Goal: Information Seeking & Learning: Learn about a topic

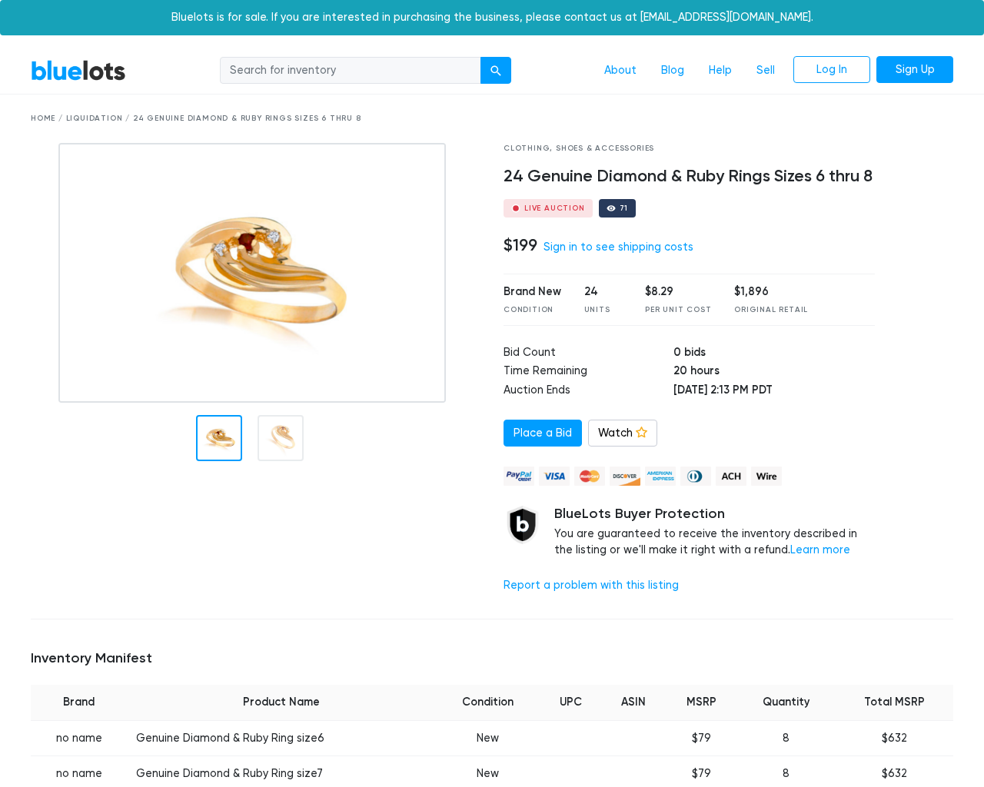
scroll to position [1081, 0]
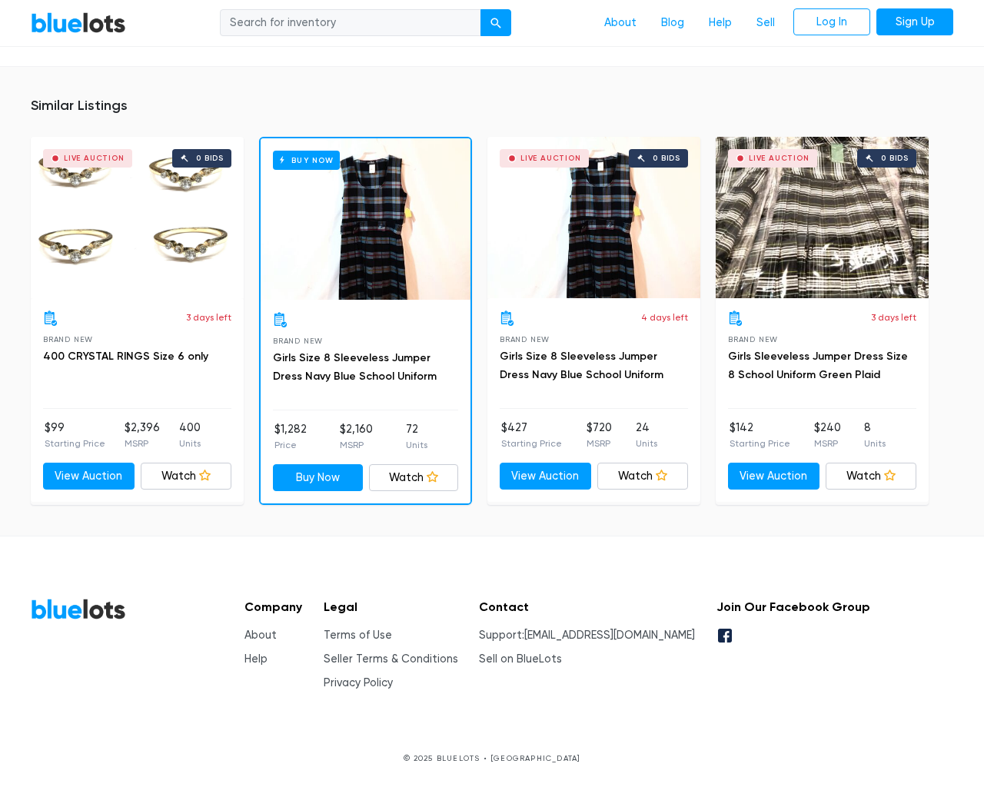
type input "the"
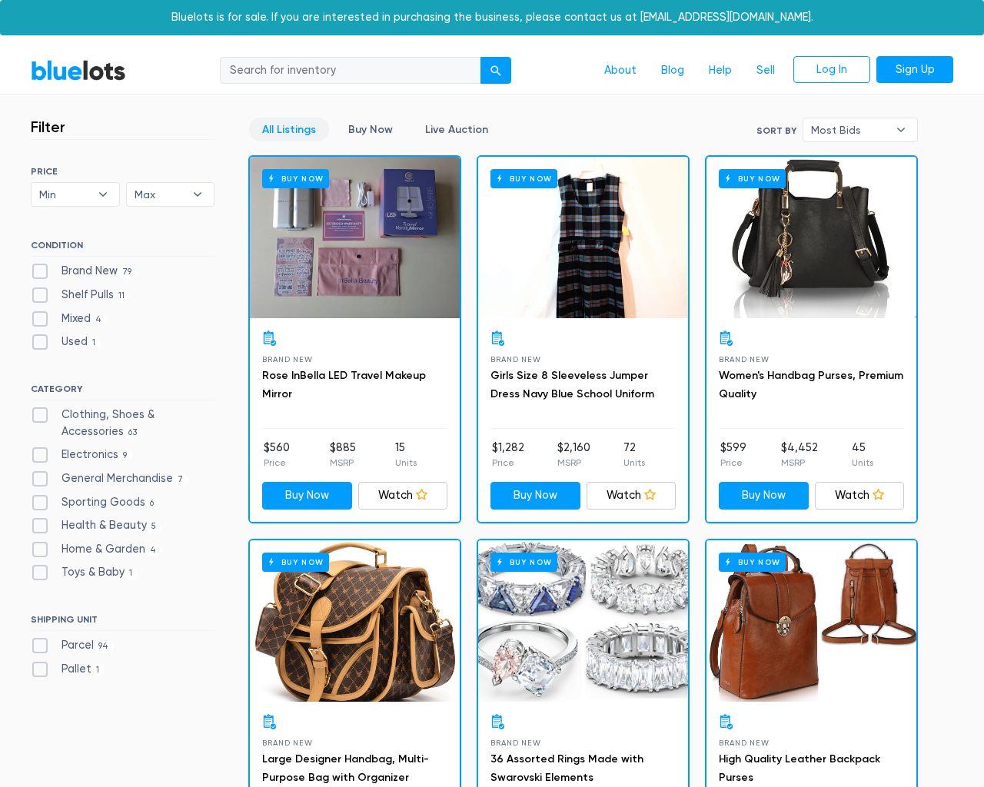
scroll to position [1243, 0]
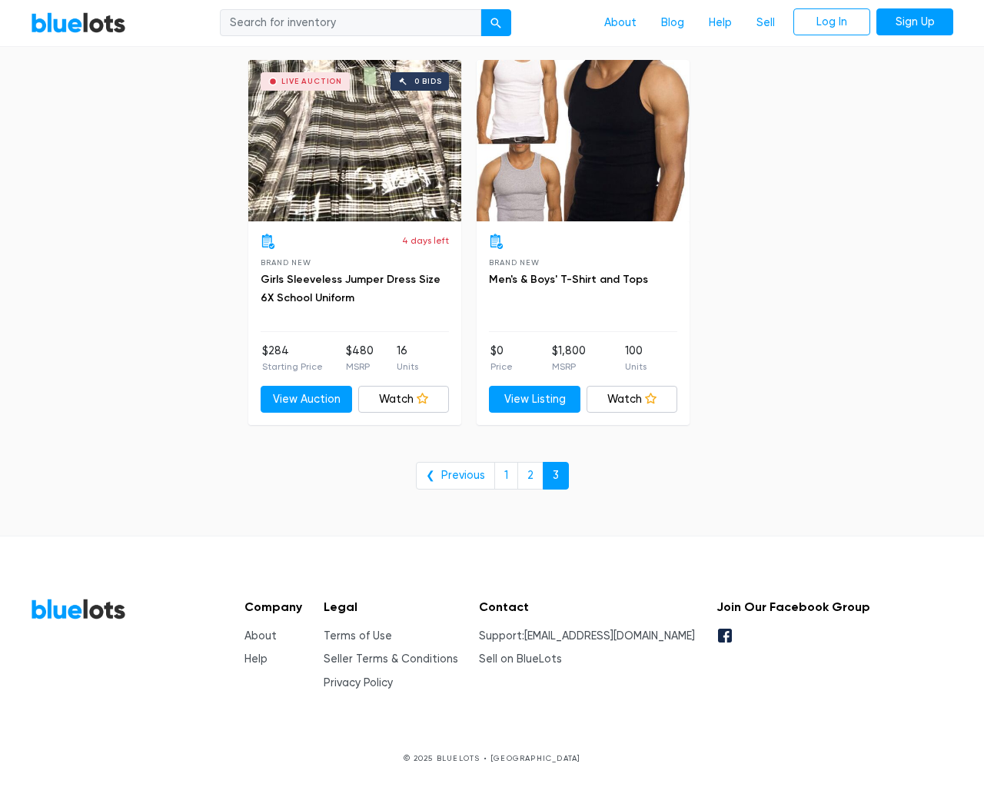
type input "the"
type input "e"
checkbox New"] "false"
checkbox Pulls"] "false"
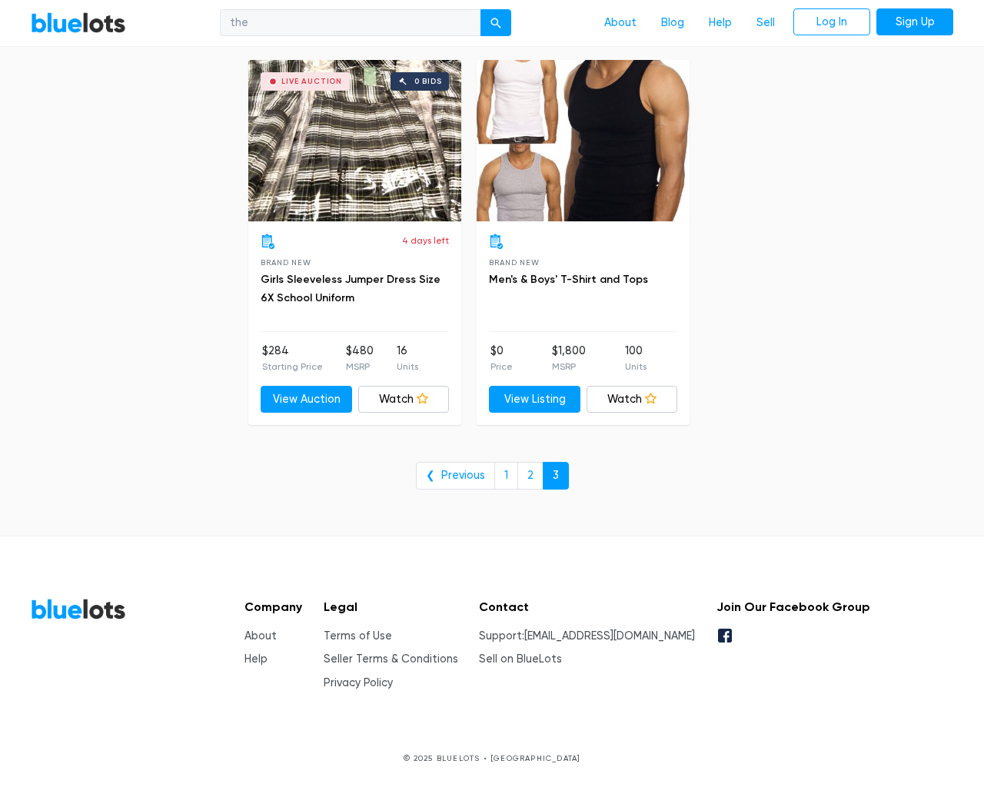
checkbox input "false"
checkbox Accessories"] "false"
checkbox input "false"
checkbox Merchandise"] "false"
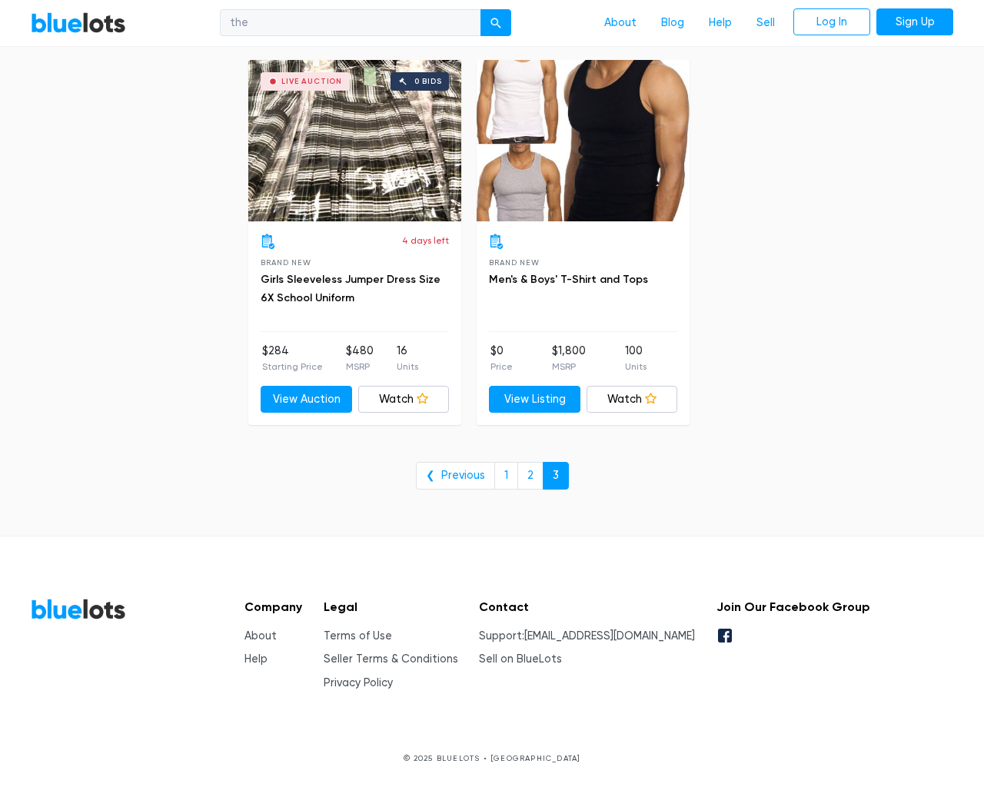
checkbox Goods"] "false"
checkbox Beauty"] "false"
checkbox Garden"] "false"
checkbox Baby"] "false"
checkbox input "false"
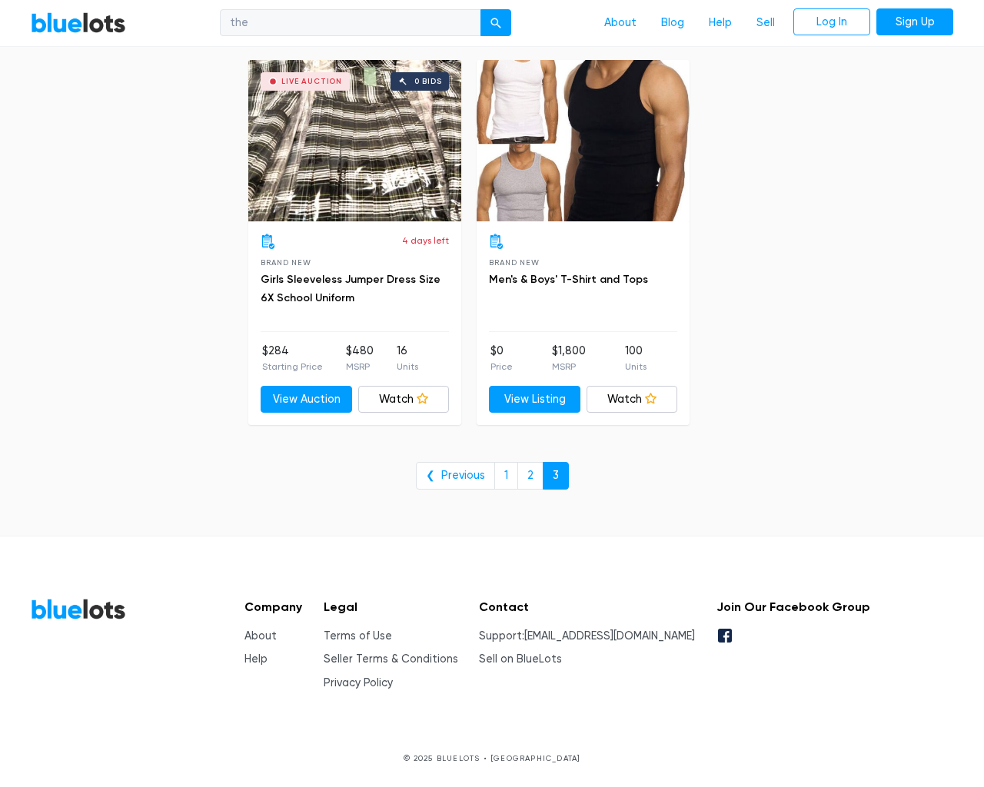
checkbox input "false"
type input "e"
select select "10000"
select select "50000"
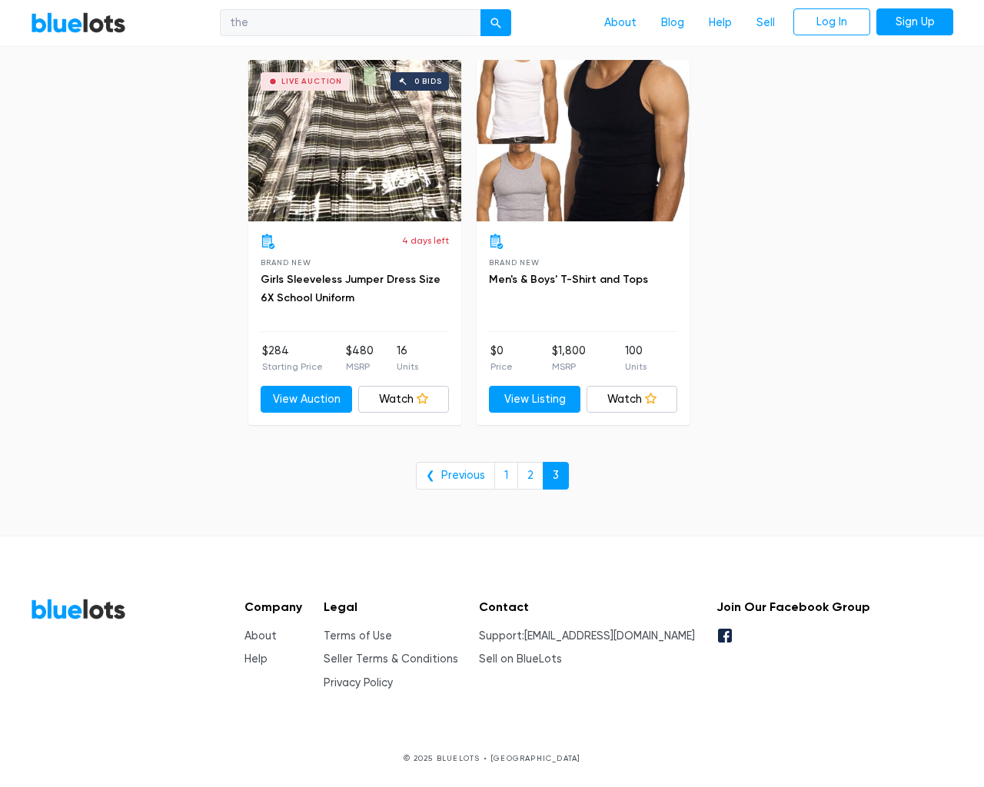
select select "ending_soonest"
select select "50000"
select select "highest_price"
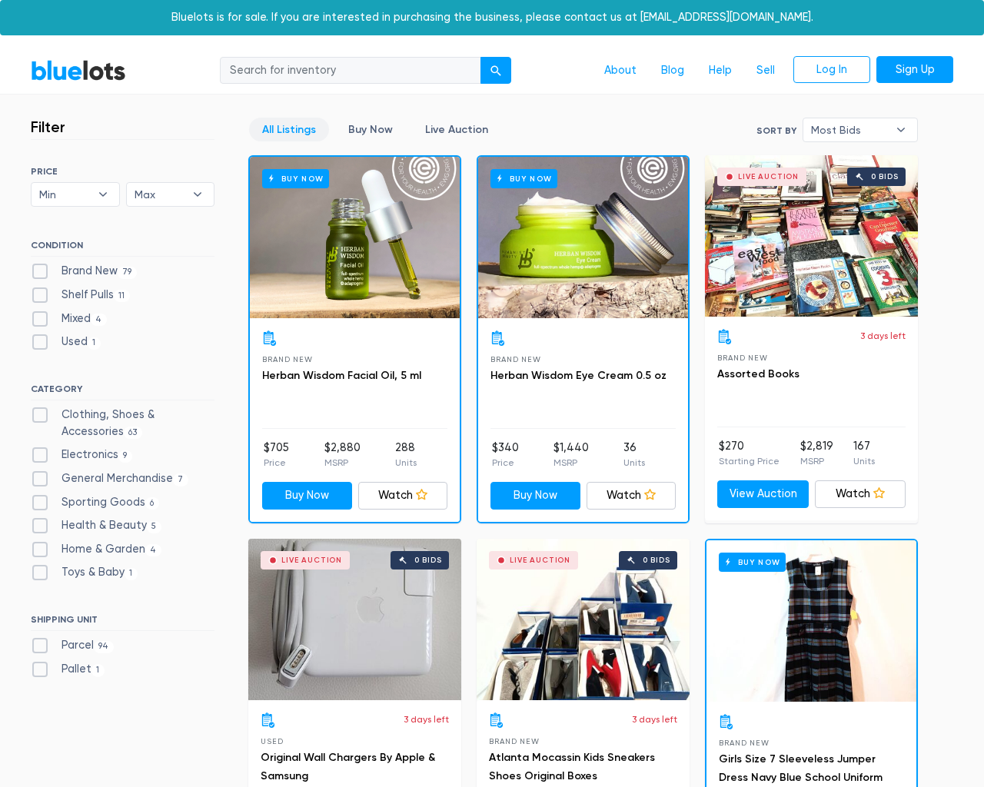
scroll to position [6200, 0]
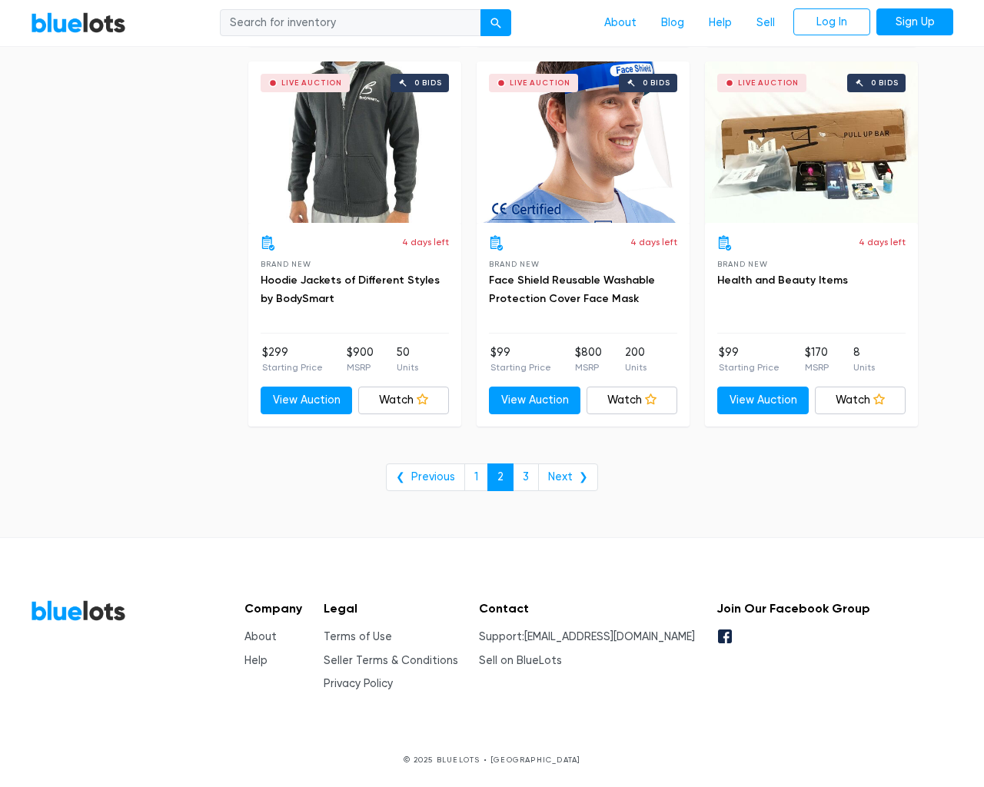
type input "the"
type input "e"
checkbox New"] "false"
checkbox Pulls"] "false"
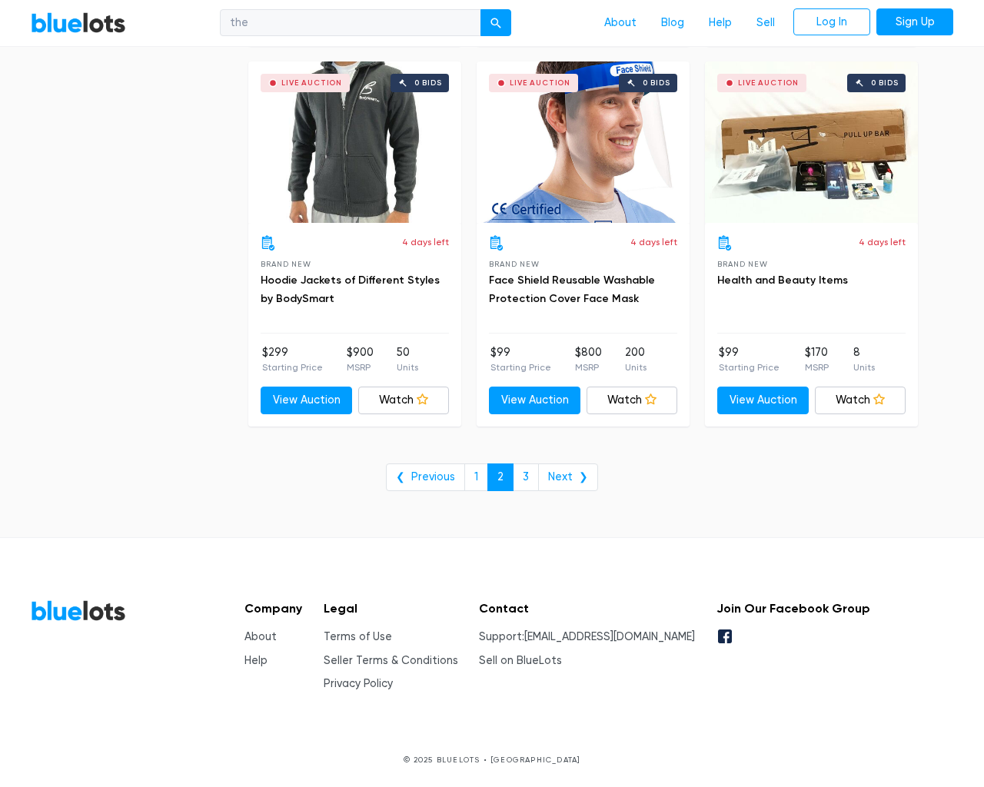
checkbox input "false"
checkbox Accessories"] "false"
checkbox input "false"
checkbox Merchandise"] "false"
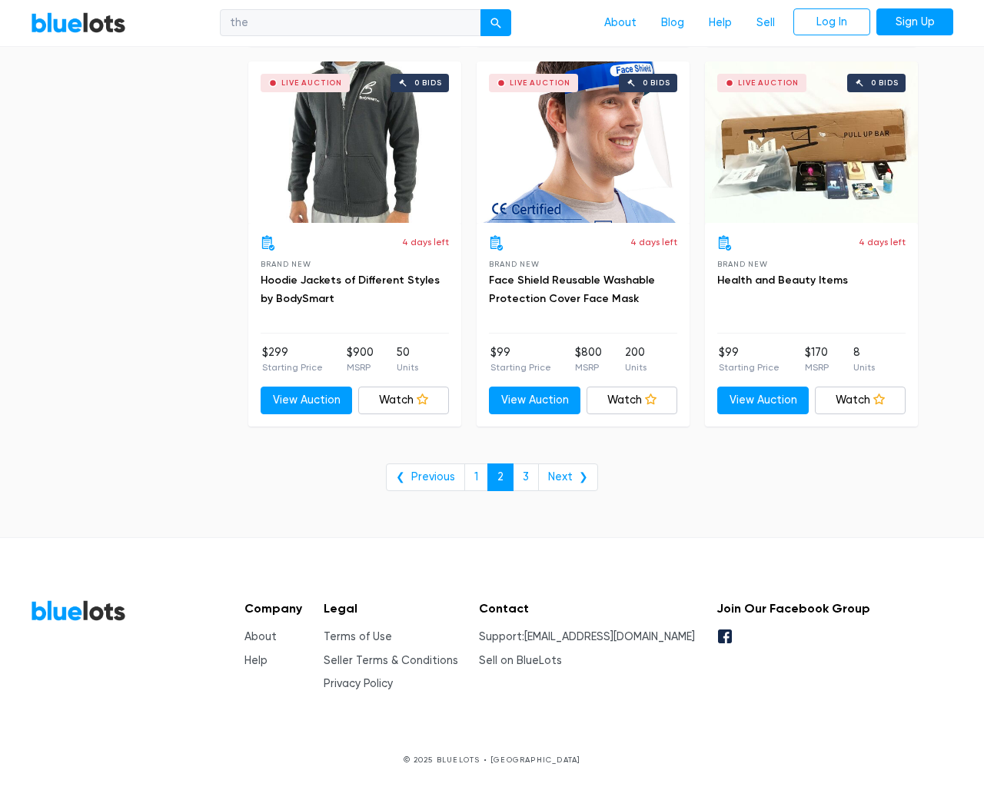
checkbox Goods"] "false"
checkbox Beauty"] "false"
checkbox Garden"] "false"
checkbox Baby"] "false"
checkbox input "false"
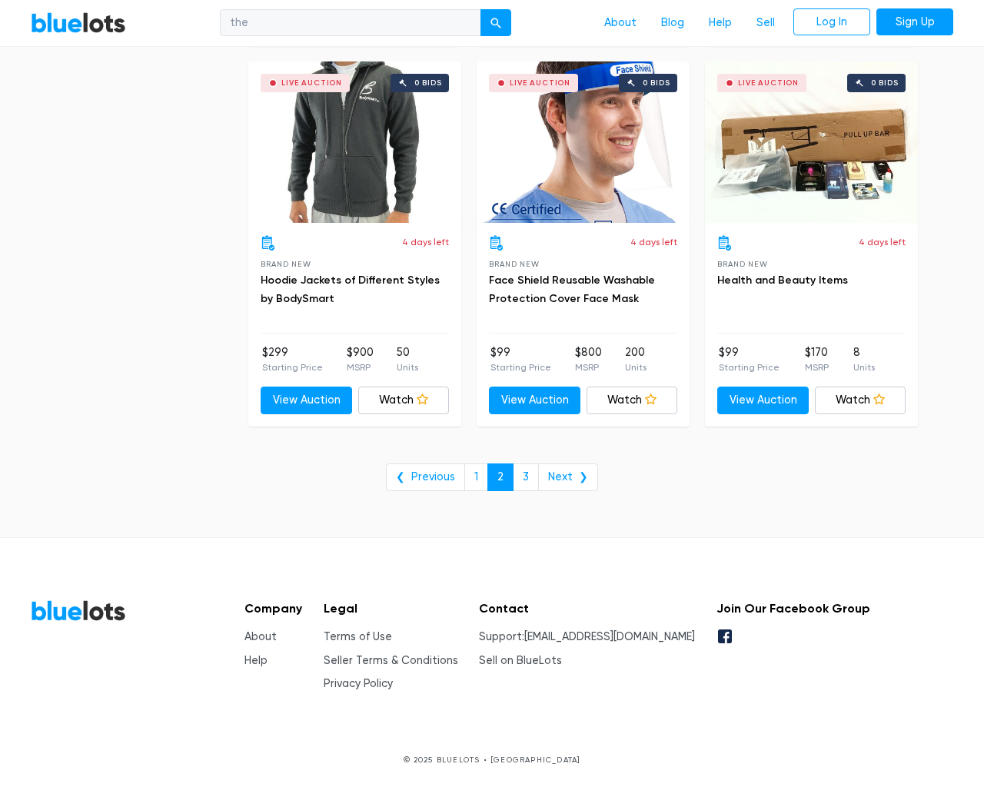
checkbox input "false"
type input "e"
select select "10000"
select select "50000"
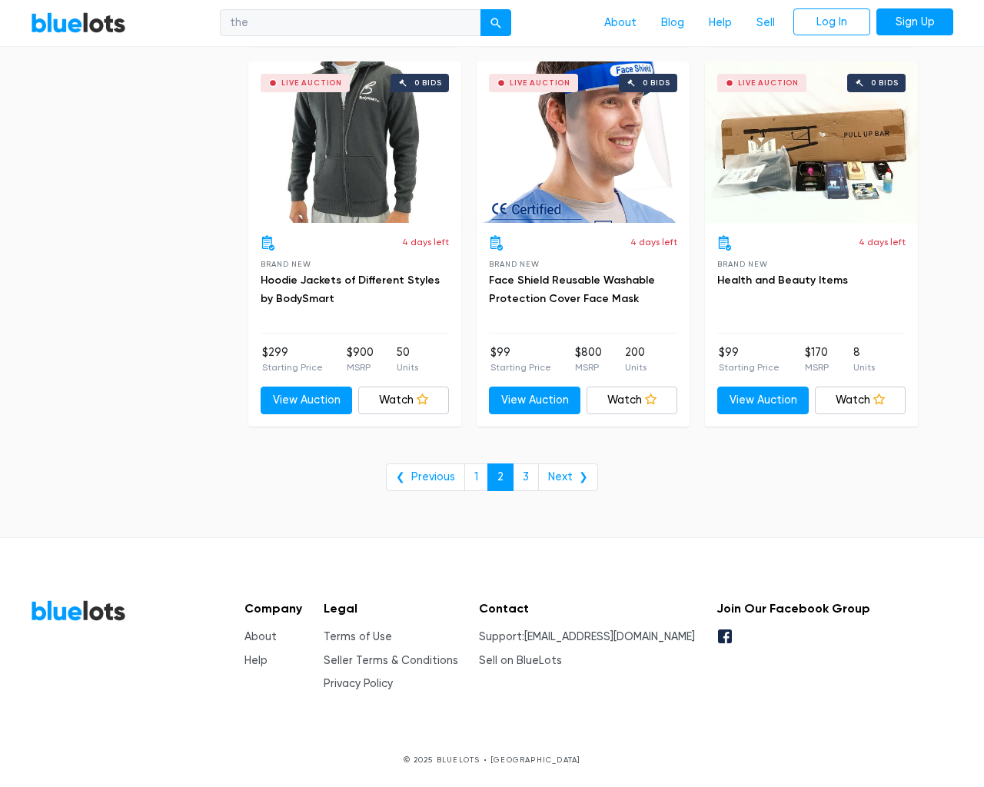
select select "ending_soonest"
select select "50000"
select select "highest_price"
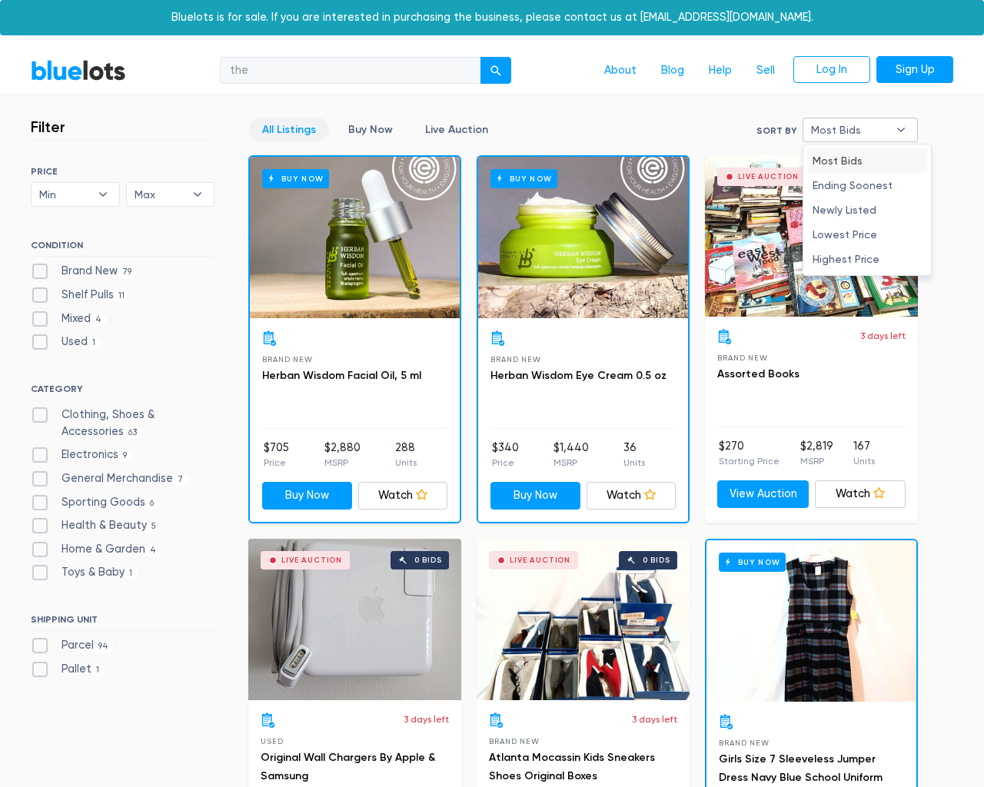
type input "e"
checkbox New"] "false"
checkbox Pulls"] "false"
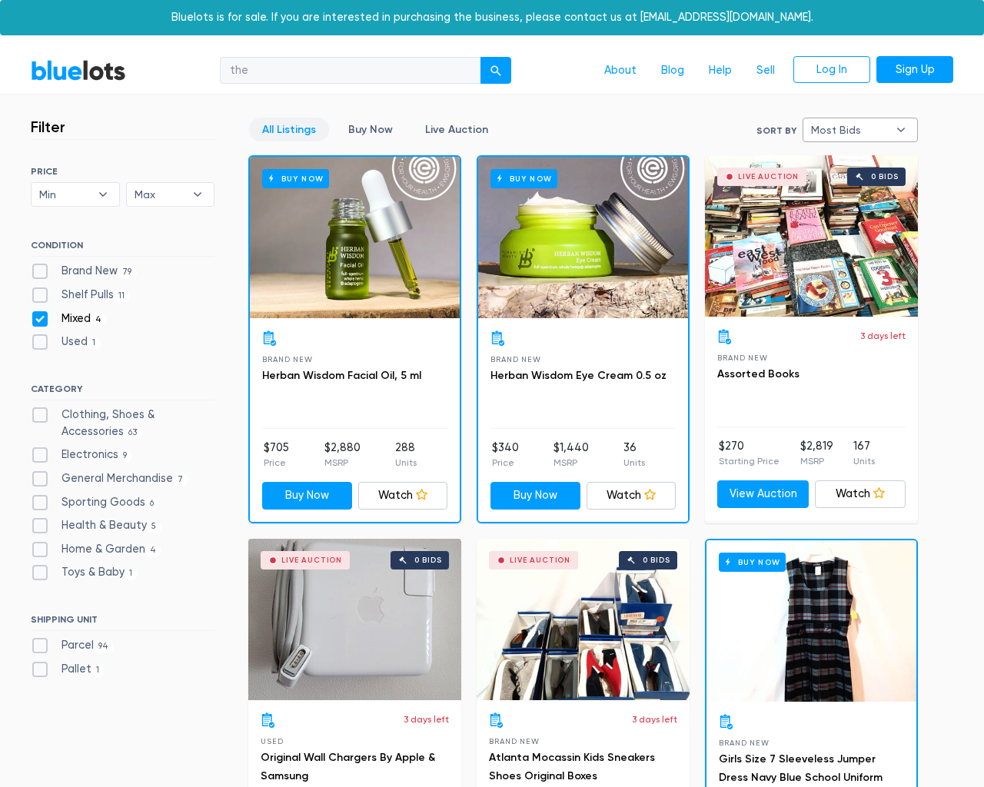
checkbox input "false"
checkbox Accessories"] "false"
checkbox input "false"
checkbox Merchandise"] "false"
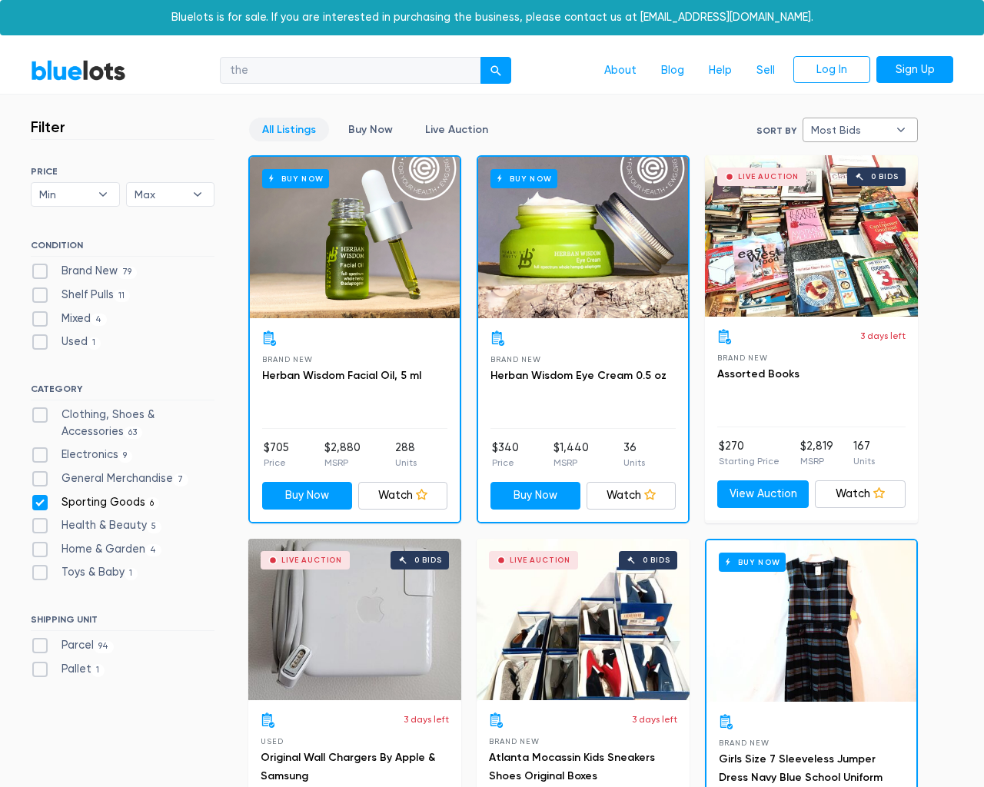
checkbox Goods"] "false"
checkbox Beauty"] "false"
checkbox Garden"] "false"
checkbox Baby"] "false"
checkbox input "false"
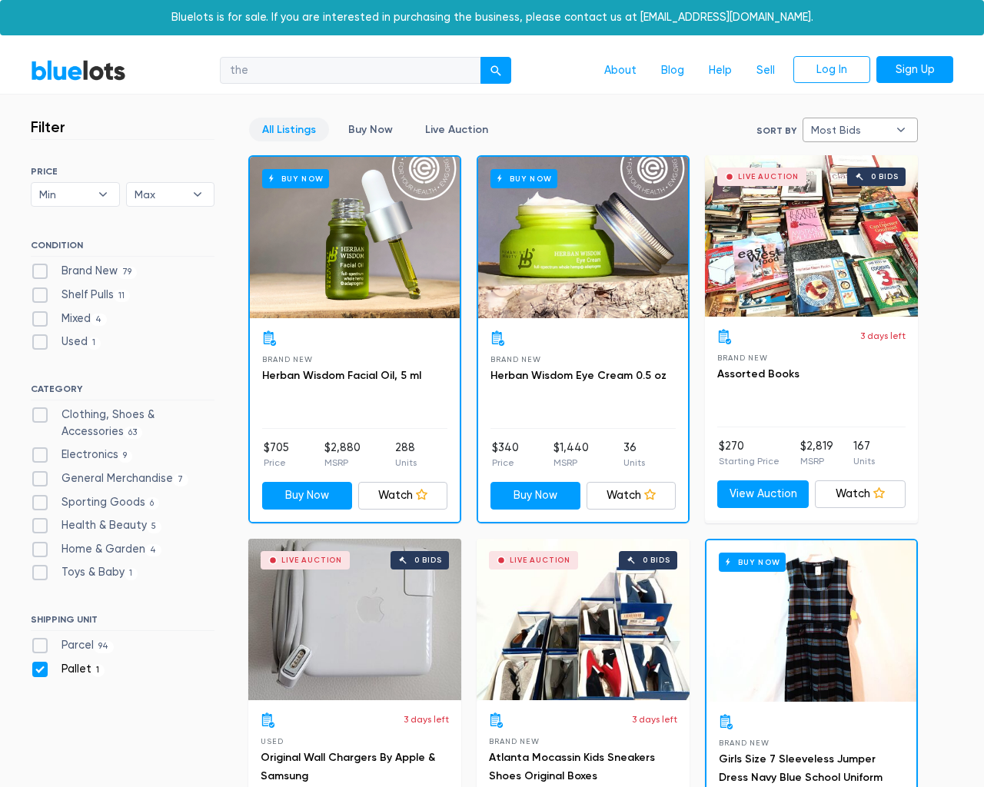
checkbox input "false"
type input "e"
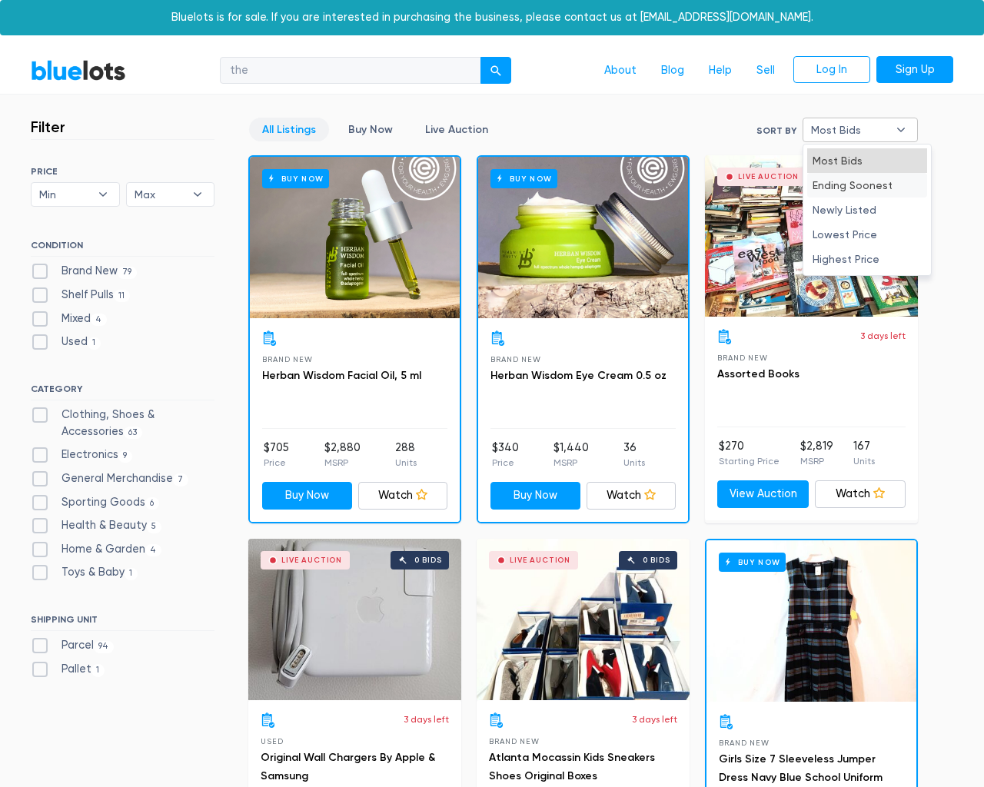
select select "most_bids"
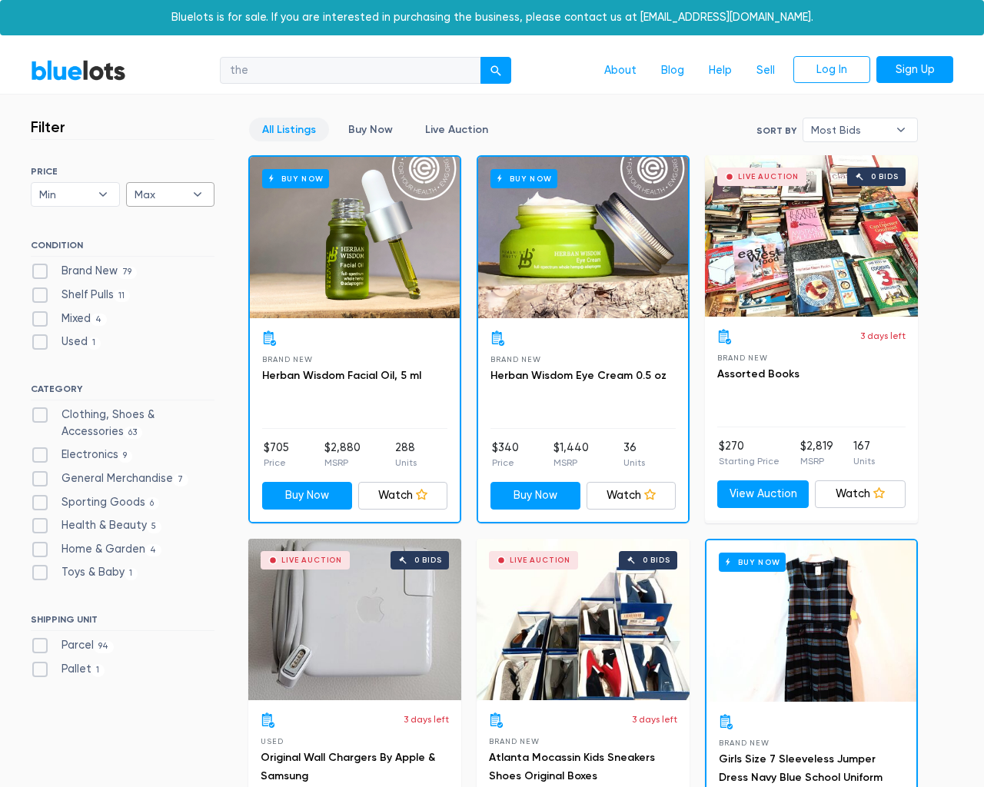
type input "e"
checkbox New"] "false"
checkbox Pulls"] "false"
checkbox input "false"
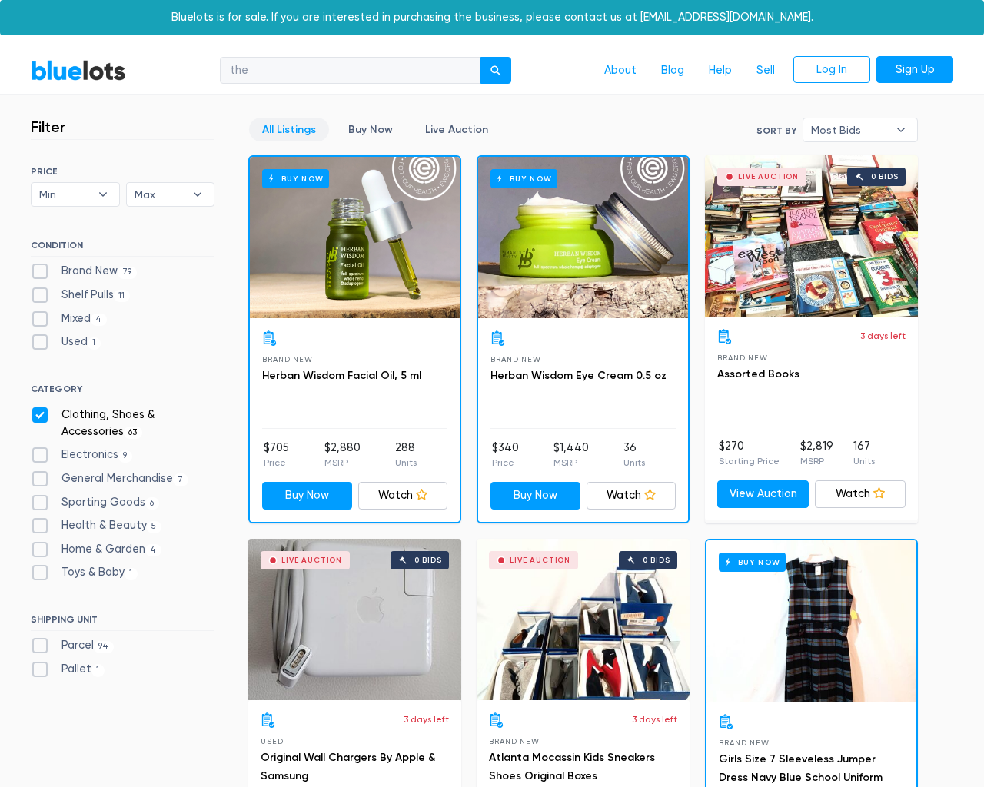
checkbox Accessories"] "false"
checkbox input "false"
checkbox Merchandise"] "false"
checkbox Goods"] "false"
checkbox Beauty"] "false"
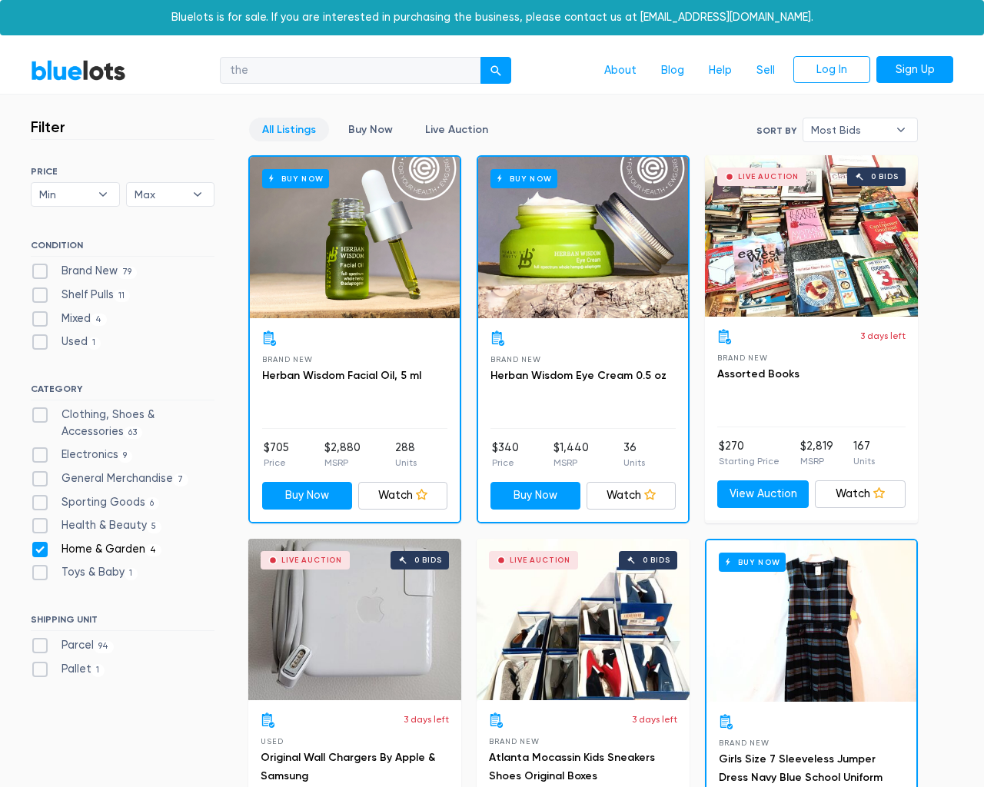
checkbox Garden"] "false"
checkbox Baby"] "false"
checkbox input "false"
type input "e"
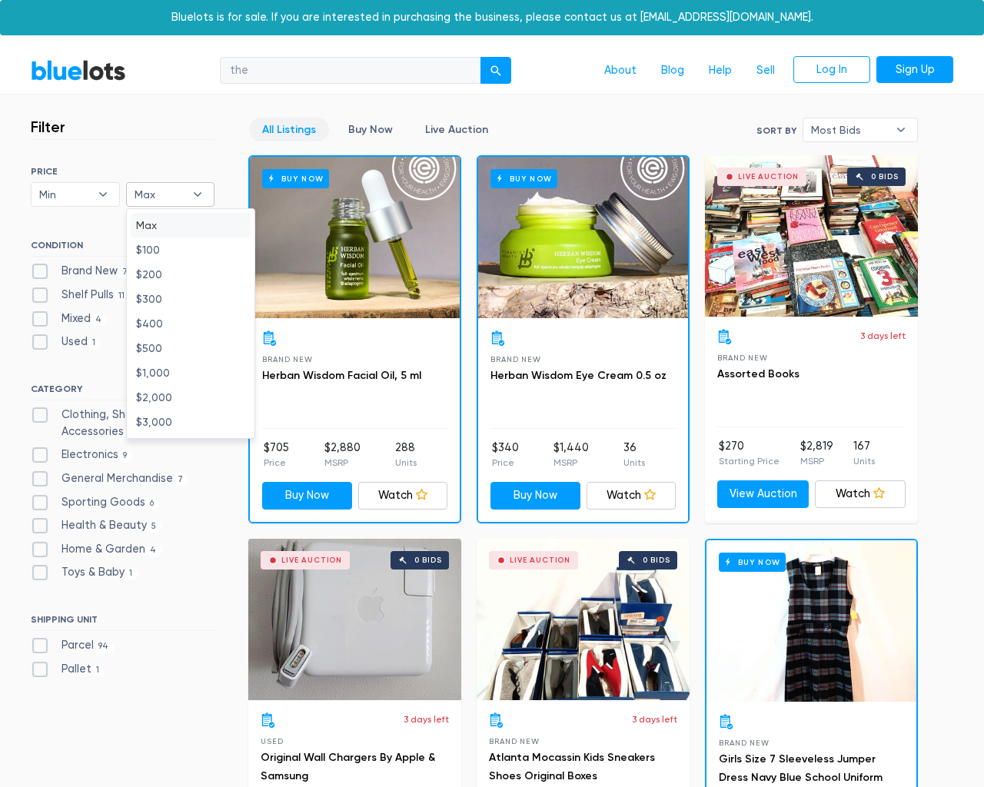
type input "e"
select select
select select "most_bids"
